Goal: Task Accomplishment & Management: Manage account settings

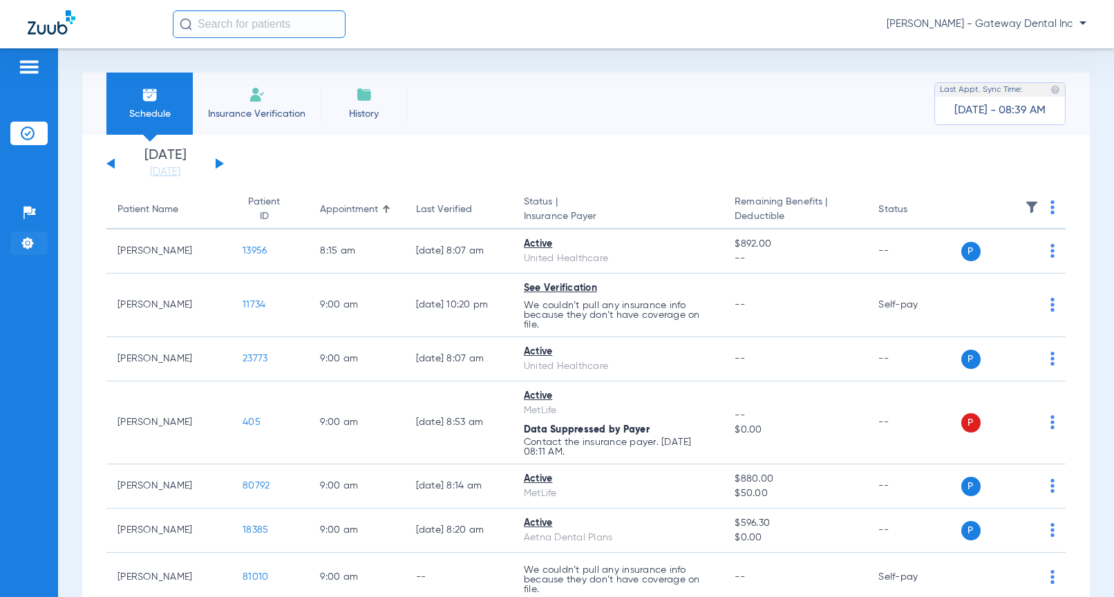
click at [41, 241] on li "Settings" at bounding box center [28, 242] width 37 height 23
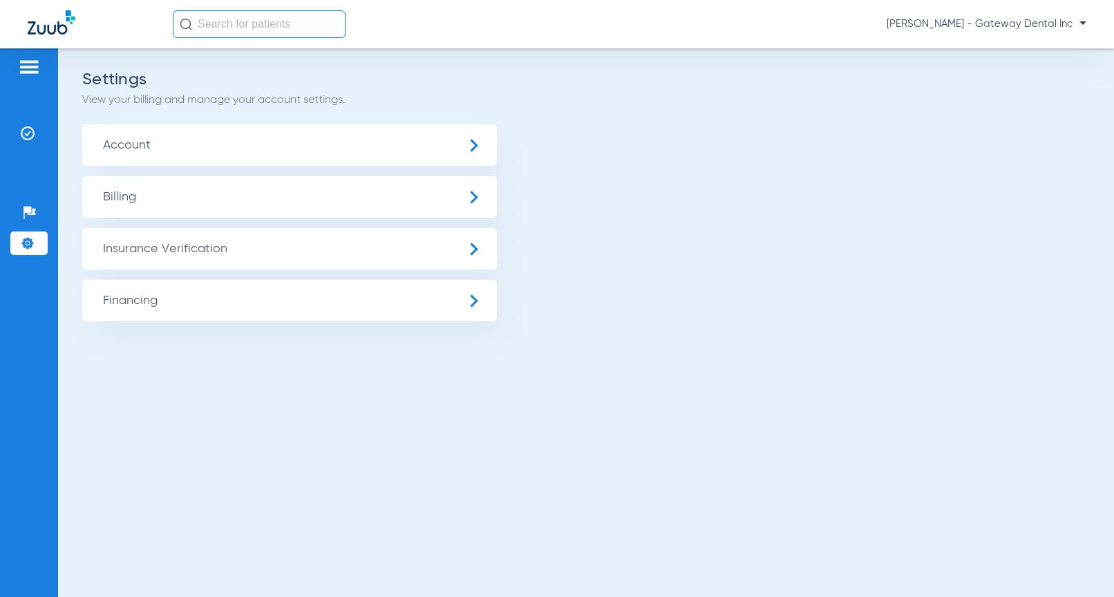
click at [198, 261] on span "Insurance Verification" at bounding box center [289, 248] width 414 height 41
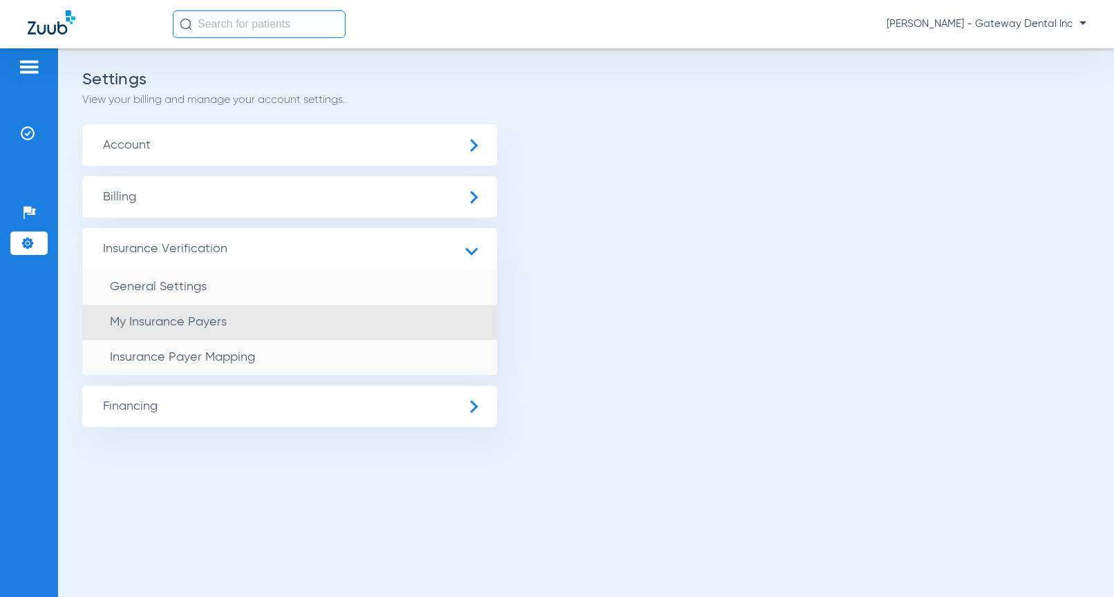
click at [229, 331] on li "My Insurance Payers" at bounding box center [289, 322] width 414 height 35
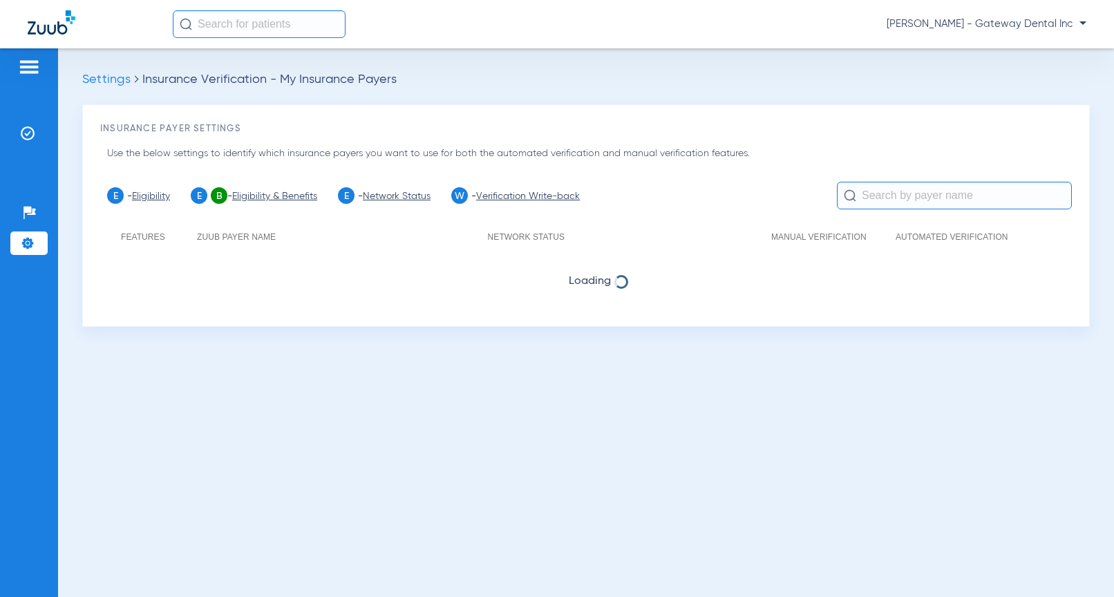
click at [928, 190] on input "text" at bounding box center [954, 196] width 235 height 28
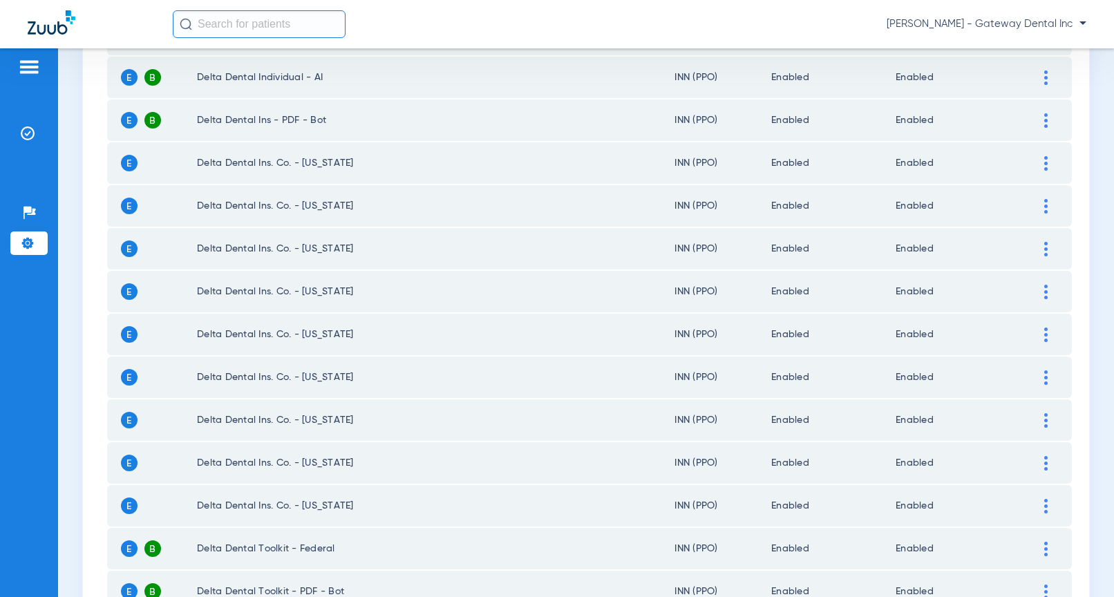
scroll to position [138, 0]
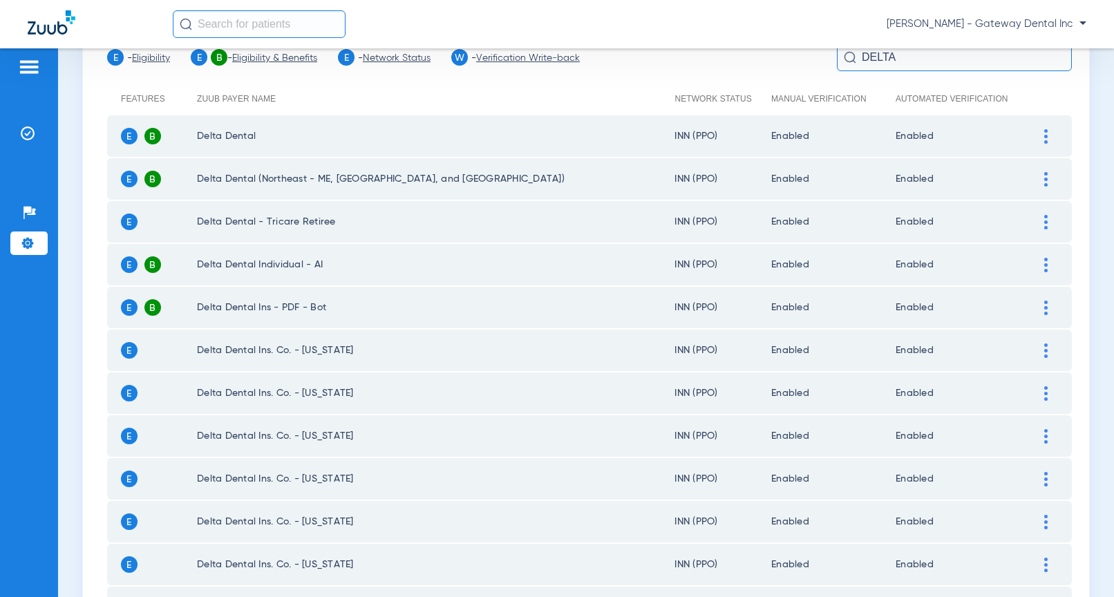
type input "DELTA"
click at [1044, 135] on img at bounding box center [1045, 136] width 3 height 15
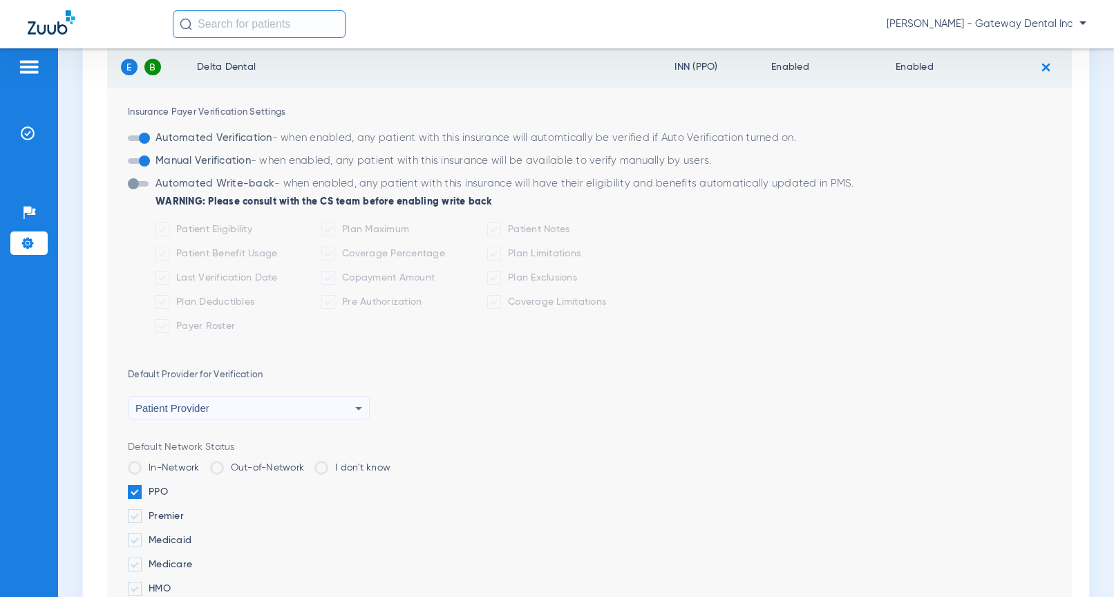
scroll to position [276, 0]
